Goal: Task Accomplishment & Management: Use online tool/utility

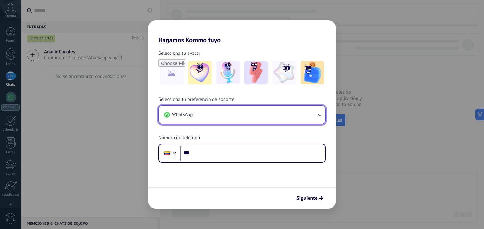
click at [243, 111] on button "WhatsApp" at bounding box center [242, 115] width 166 height 18
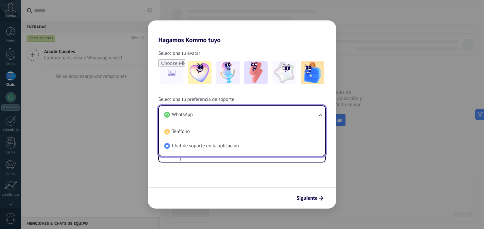
click at [196, 192] on div "Siguiente" at bounding box center [242, 197] width 188 height 21
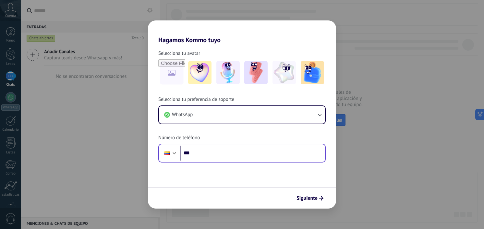
click at [193, 145] on div "Phone ***" at bounding box center [242, 153] width 168 height 19
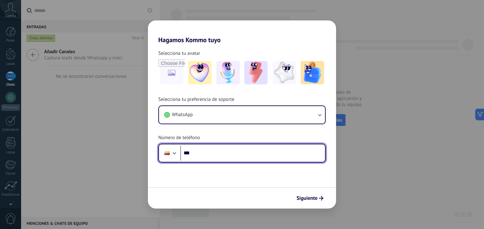
click at [205, 150] on input "***" at bounding box center [253, 153] width 145 height 15
type input "**********"
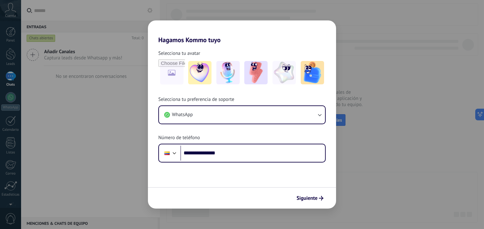
click at [269, 173] on form "**********" at bounding box center [242, 126] width 188 height 165
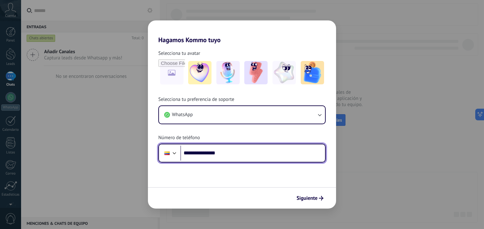
click at [173, 153] on div at bounding box center [175, 153] width 8 height 8
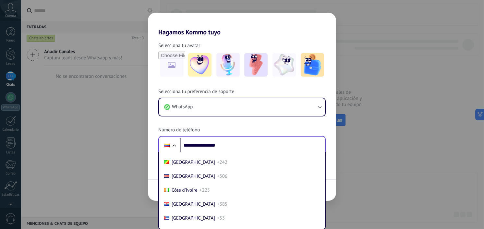
scroll to position [2843, 0]
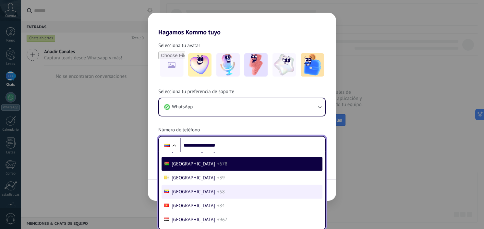
click at [191, 199] on li "Venezuela +58" at bounding box center [242, 192] width 161 height 14
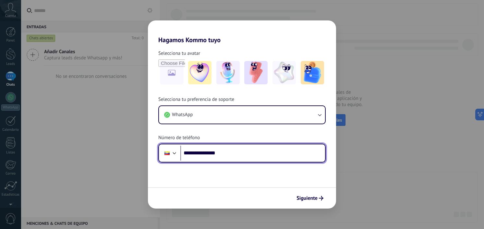
scroll to position [0, 0]
click at [250, 150] on input "**********" at bounding box center [253, 153] width 145 height 15
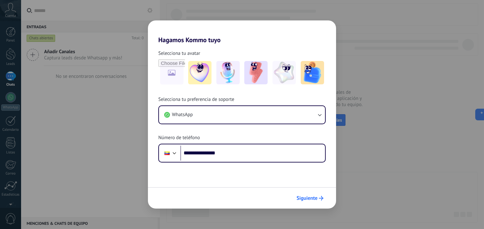
click at [312, 196] on span "Siguiente" at bounding box center [307, 198] width 21 height 5
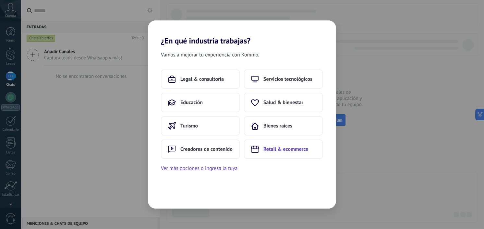
click at [293, 149] on span "Retail & ecommerce" at bounding box center [286, 149] width 45 height 6
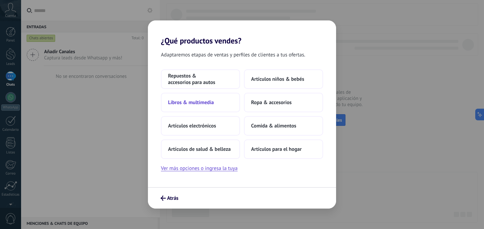
click at [206, 105] on span "Libros & multimedia" at bounding box center [191, 102] width 46 height 6
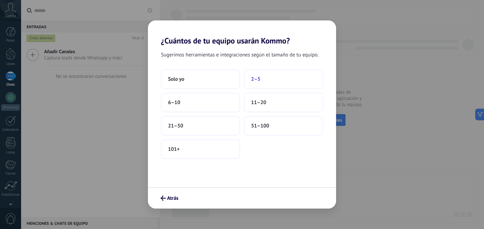
click at [255, 81] on span "2–5" at bounding box center [255, 79] width 9 height 6
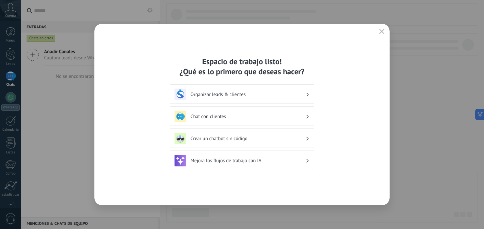
click at [243, 119] on h3 "Chat con clientes" at bounding box center [248, 117] width 115 height 6
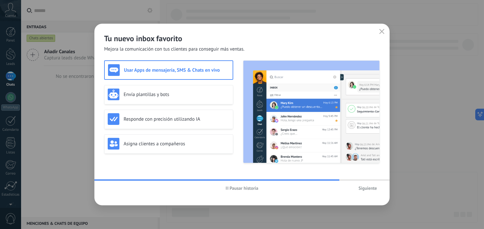
click at [381, 30] on icon "button" at bounding box center [382, 31] width 5 height 5
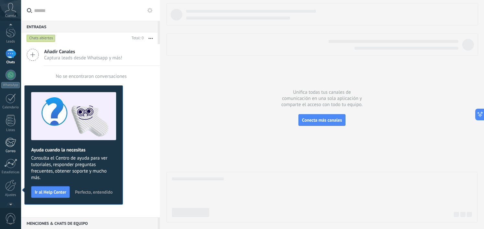
scroll to position [41, 0]
click at [9, 168] on div at bounding box center [10, 166] width 11 height 11
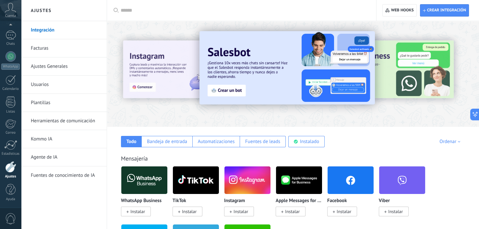
click at [88, 27] on link "Integración" at bounding box center [65, 30] width 69 height 18
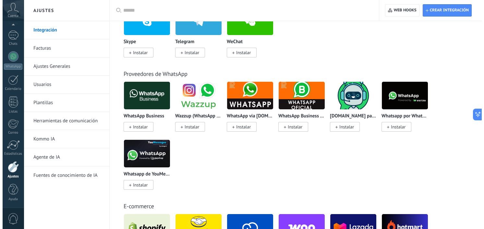
scroll to position [227, 0]
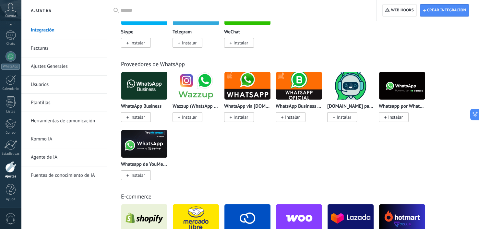
click at [139, 90] on img at bounding box center [144, 85] width 46 height 31
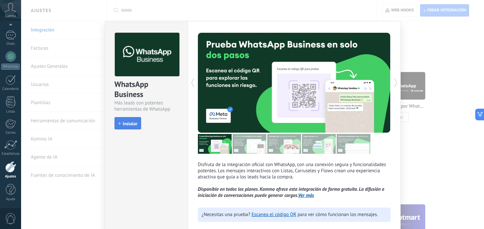
click at [121, 124] on span "Instalar" at bounding box center [127, 123] width 19 height 5
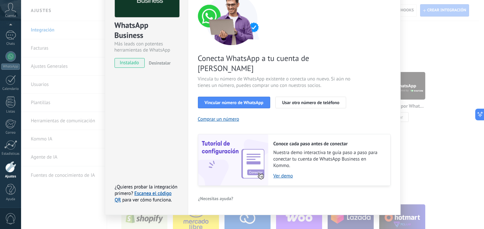
scroll to position [27, 0]
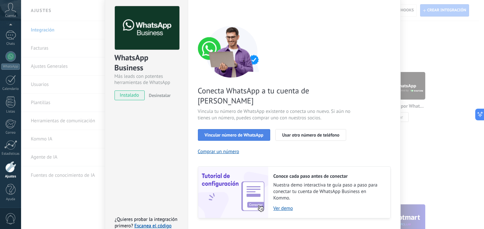
click at [264, 129] on button "Vincular número de WhatsApp" at bounding box center [234, 135] width 72 height 12
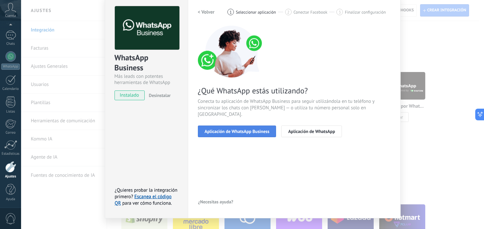
click at [231, 129] on span "Aplicación de WhatsApp Business" at bounding box center [237, 131] width 65 height 5
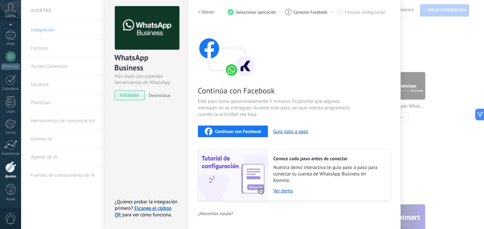
click at [248, 131] on span "Continuar con Facebook" at bounding box center [238, 131] width 46 height 5
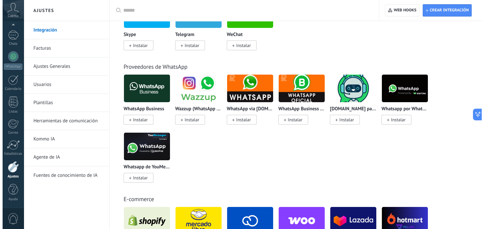
scroll to position [195, 0]
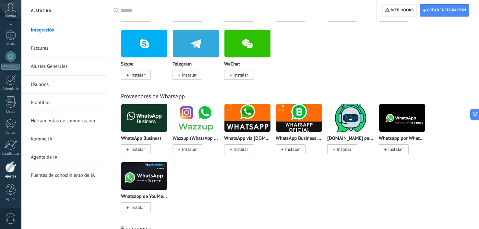
click at [202, 120] on img at bounding box center [196, 117] width 46 height 31
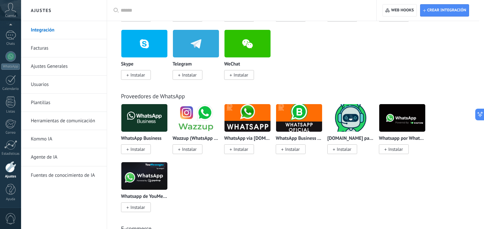
scroll to position [0, 0]
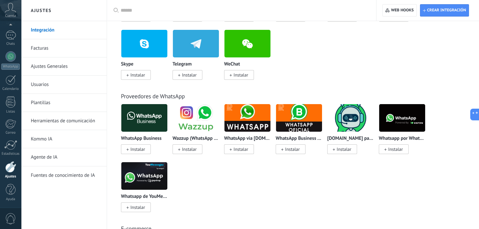
click at [294, 125] on img at bounding box center [299, 117] width 46 height 31
click at [400, 118] on img at bounding box center [403, 117] width 46 height 31
click at [306, 116] on img at bounding box center [299, 117] width 46 height 31
click at [260, 115] on img at bounding box center [248, 117] width 46 height 31
click at [259, 122] on img at bounding box center [248, 117] width 46 height 31
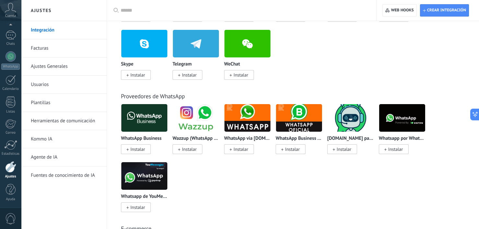
click at [256, 123] on img at bounding box center [248, 117] width 46 height 31
click at [382, 113] on img at bounding box center [403, 117] width 46 height 31
click at [143, 126] on img at bounding box center [144, 117] width 46 height 31
click at [141, 125] on img at bounding box center [144, 117] width 46 height 31
click at [131, 113] on img at bounding box center [144, 117] width 46 height 31
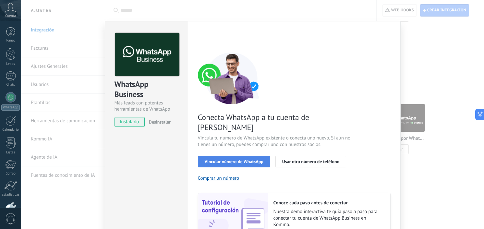
click at [253, 159] on span "Vincular número de WhatsApp" at bounding box center [234, 161] width 59 height 5
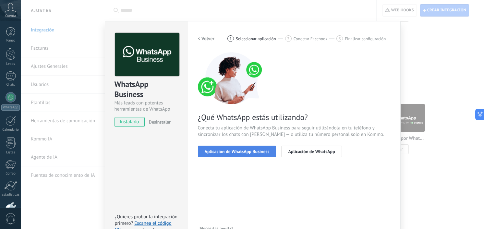
click at [253, 150] on span "Aplicación de WhatsApp Business" at bounding box center [237, 151] width 65 height 5
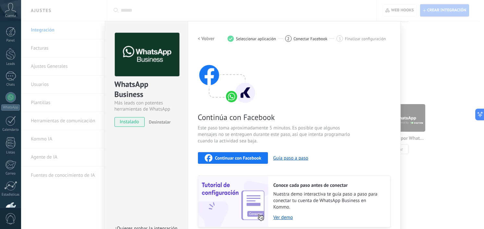
click at [259, 161] on div "Continuar con Facebook" at bounding box center [233, 158] width 57 height 8
click at [410, 31] on div "WhatsApp Business Más leads con potentes herramientas de WhatsApp instalado Des…" at bounding box center [252, 114] width 463 height 229
